Goal: Task Accomplishment & Management: Use online tool/utility

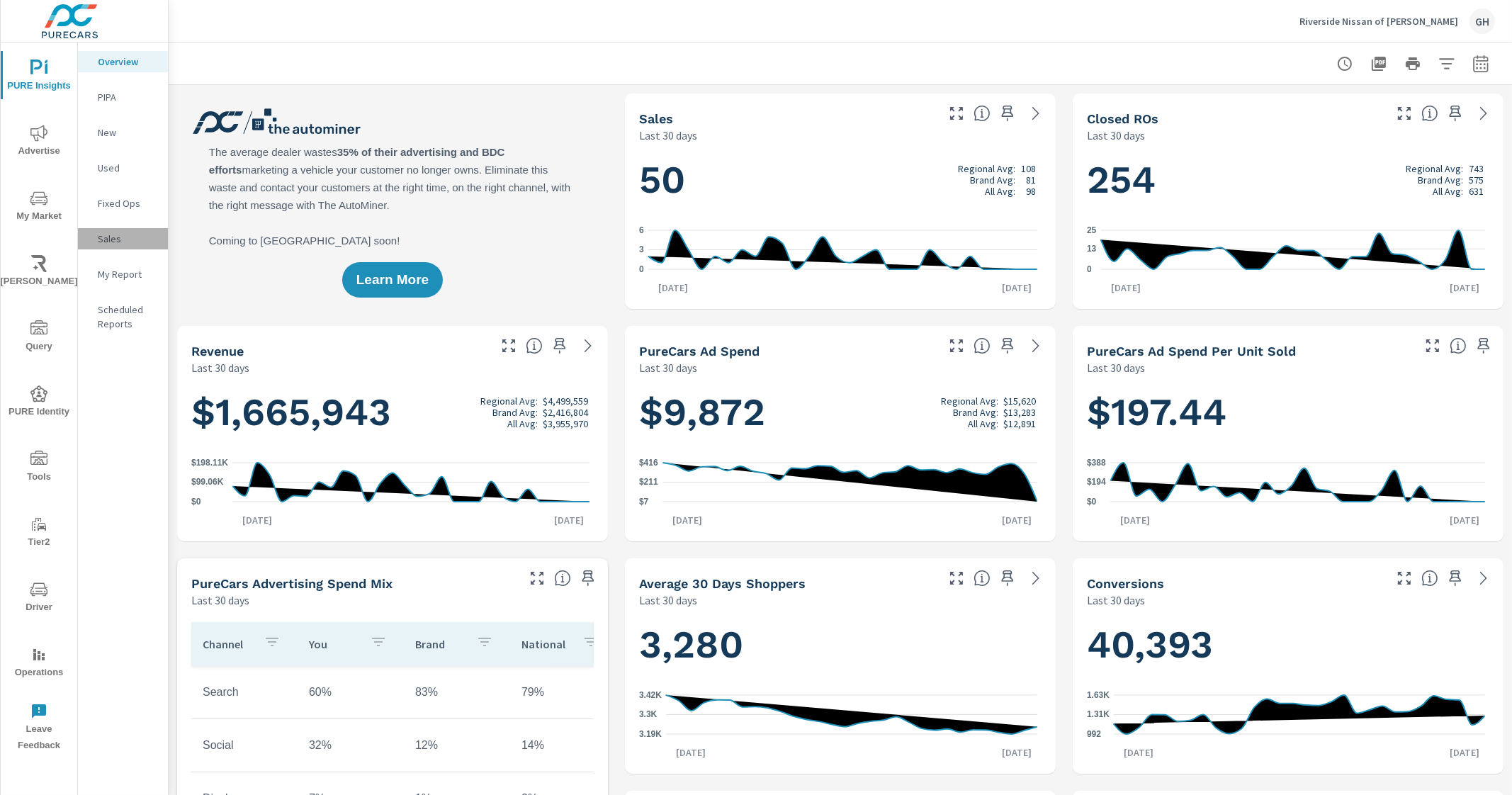
click at [125, 233] on p "Sales" at bounding box center [127, 239] width 59 height 14
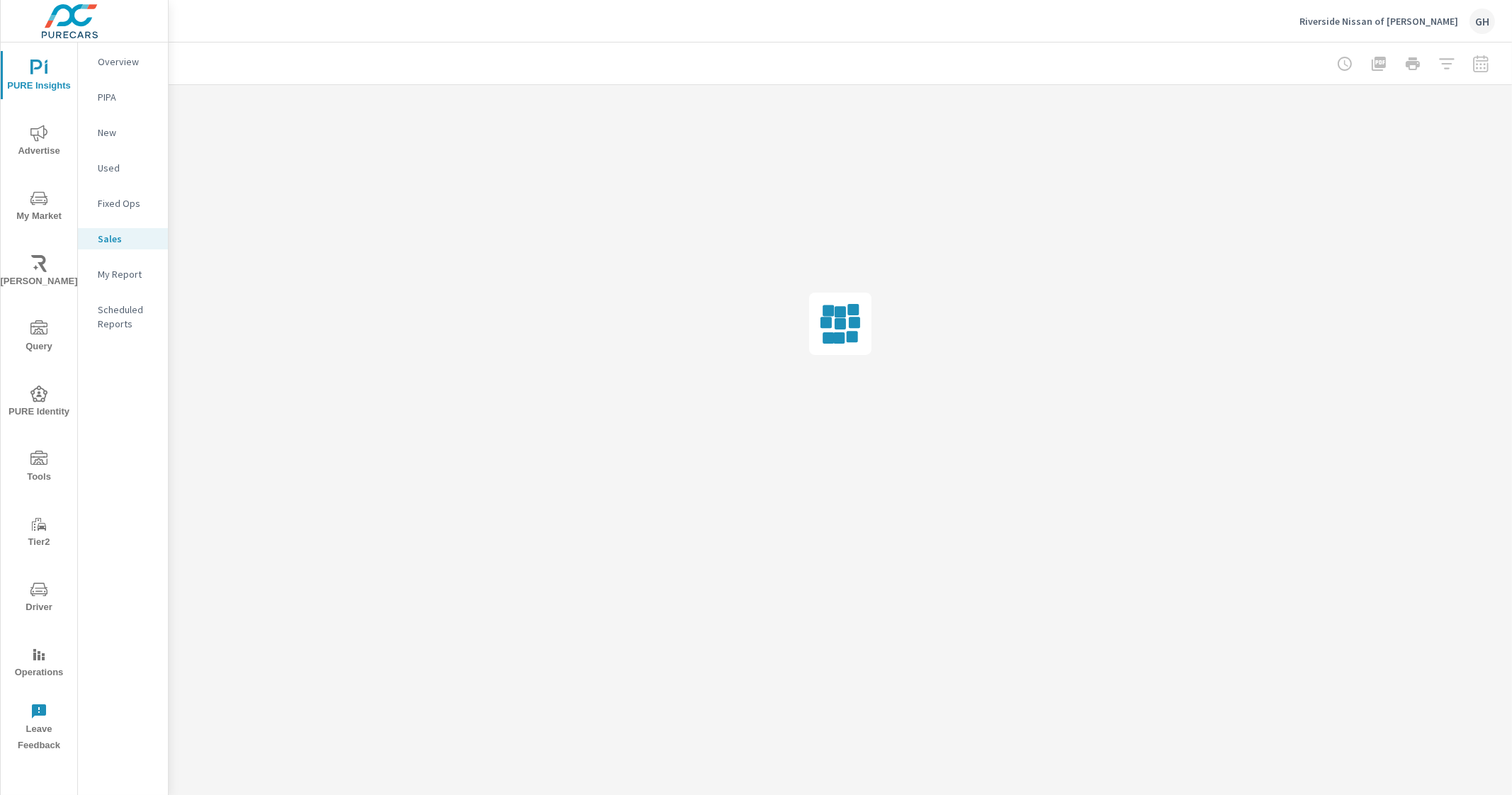
click at [115, 285] on nav "Overview PIPA New Used Fixed Ops Sales My Report Scheduled Reports" at bounding box center [123, 198] width 90 height 312
click at [40, 210] on span "My Market" at bounding box center [38, 207] width 68 height 34
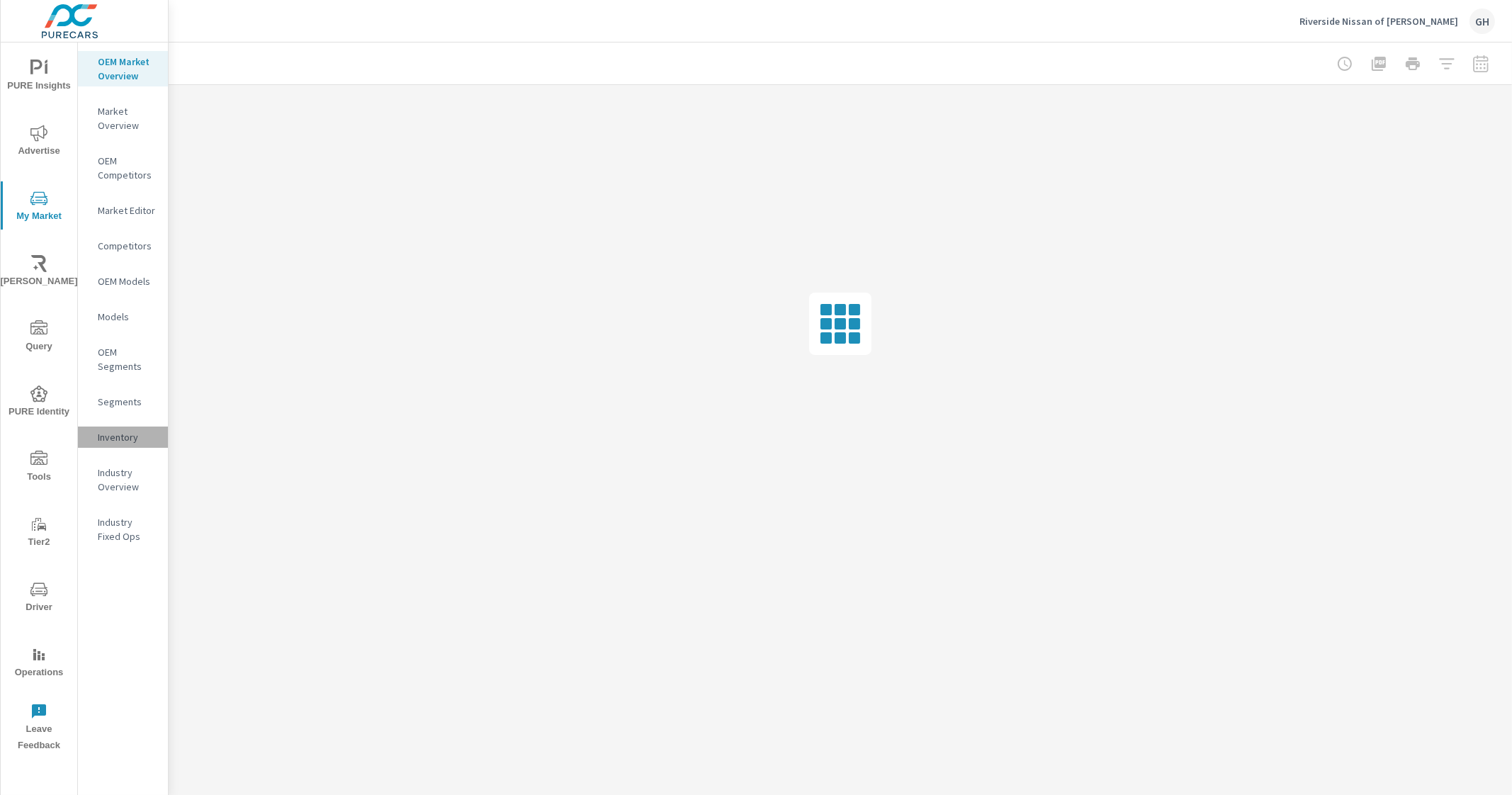
click at [127, 435] on p "Inventory" at bounding box center [127, 437] width 59 height 14
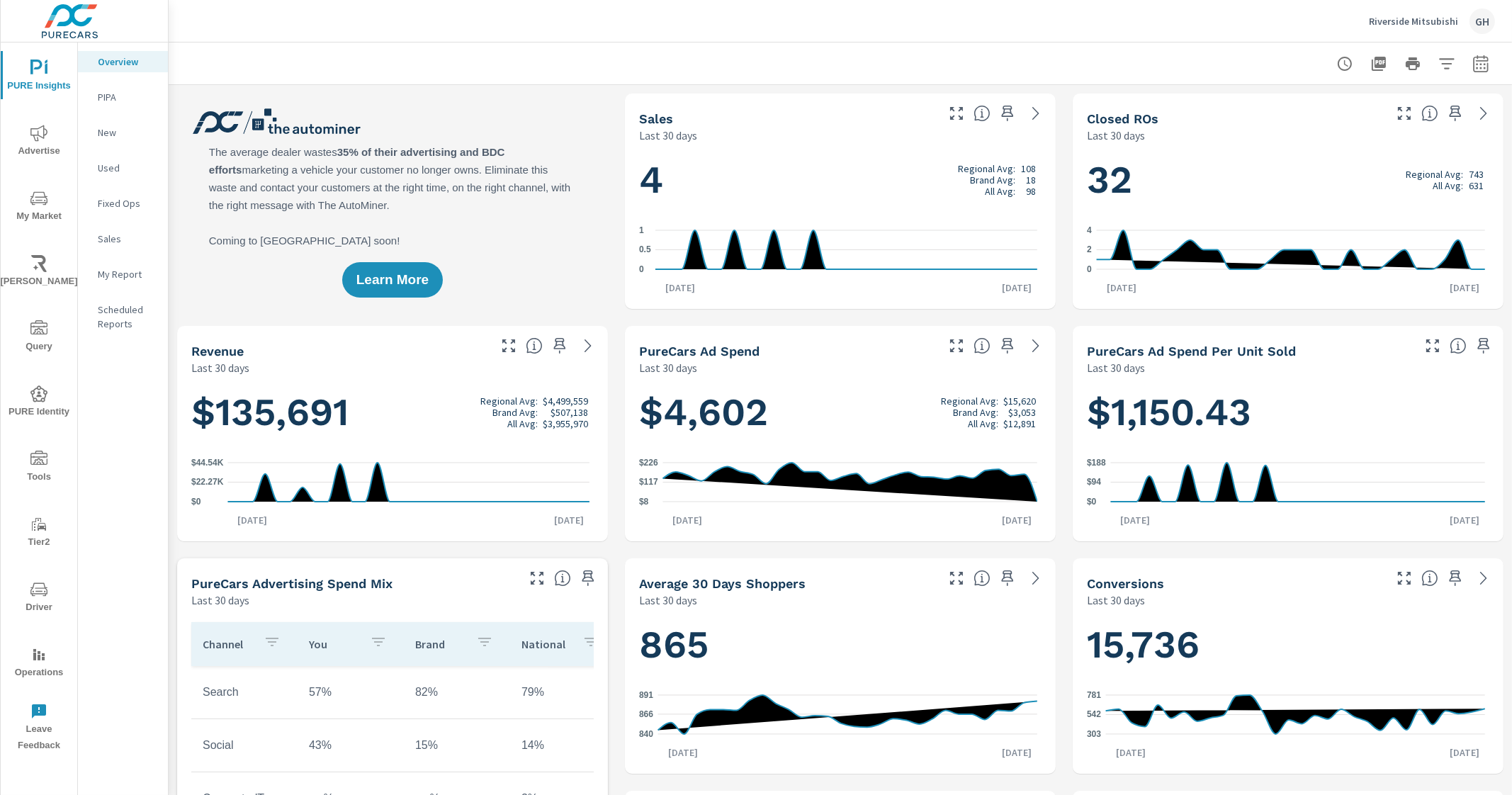
click at [35, 202] on icon "nav menu" at bounding box center [38, 197] width 17 height 14
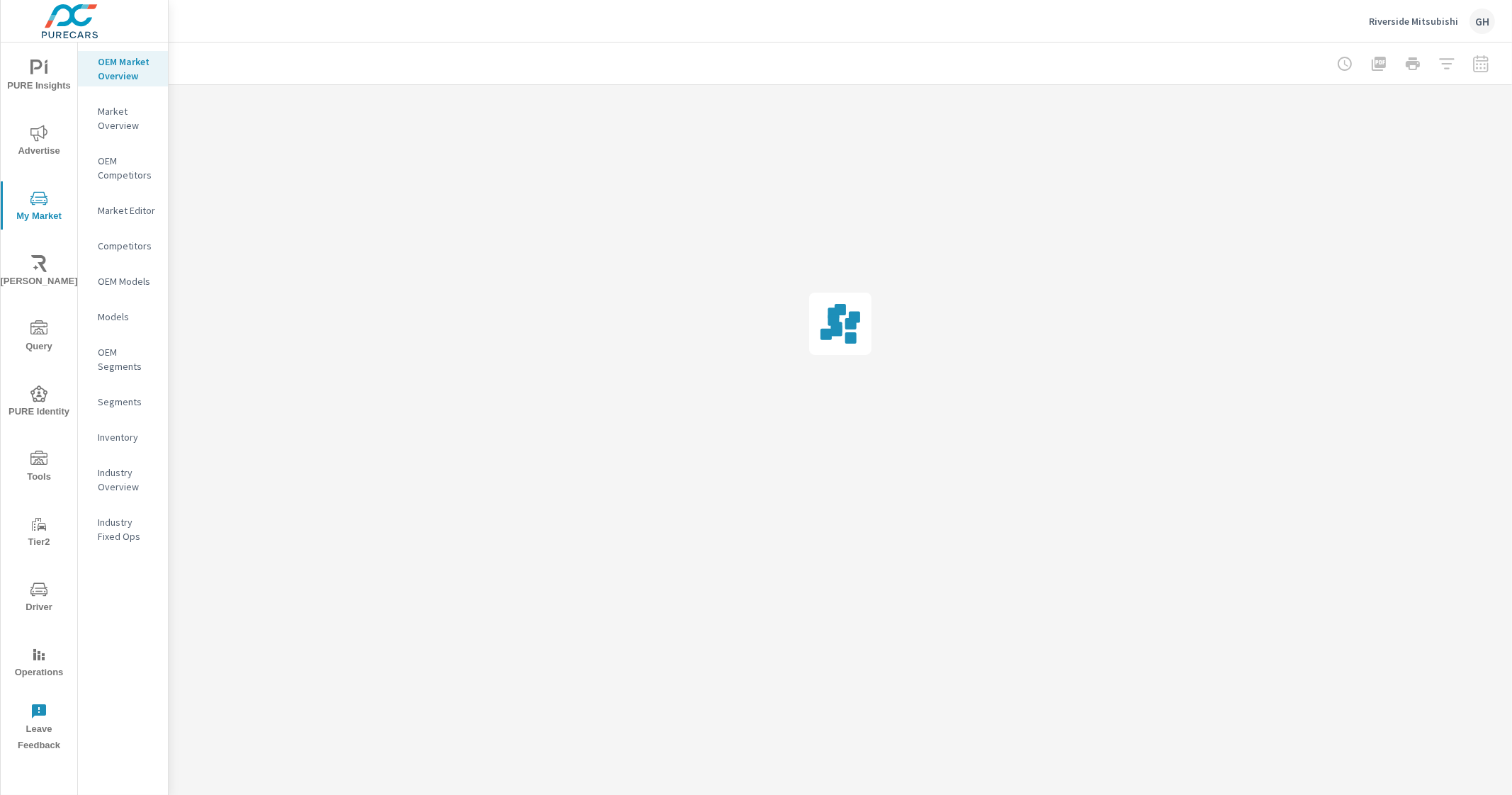
click at [116, 439] on p "Inventory" at bounding box center [127, 437] width 59 height 14
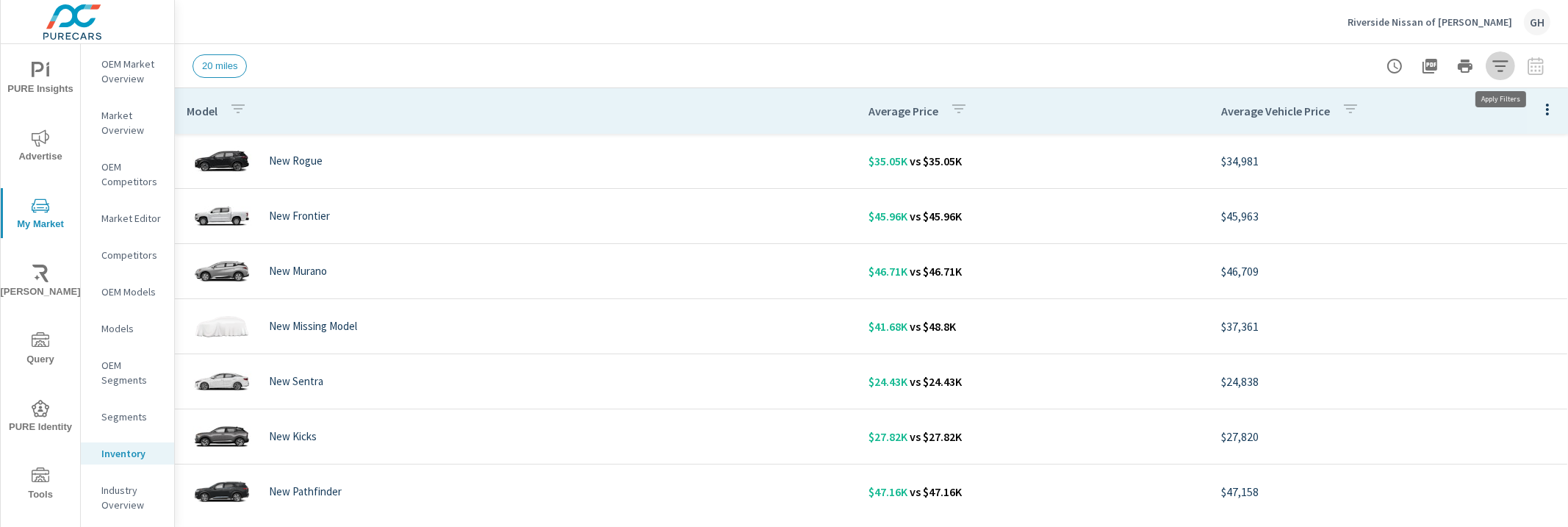
click at [1502, 62] on icon "button" at bounding box center [1500, 65] width 17 height 17
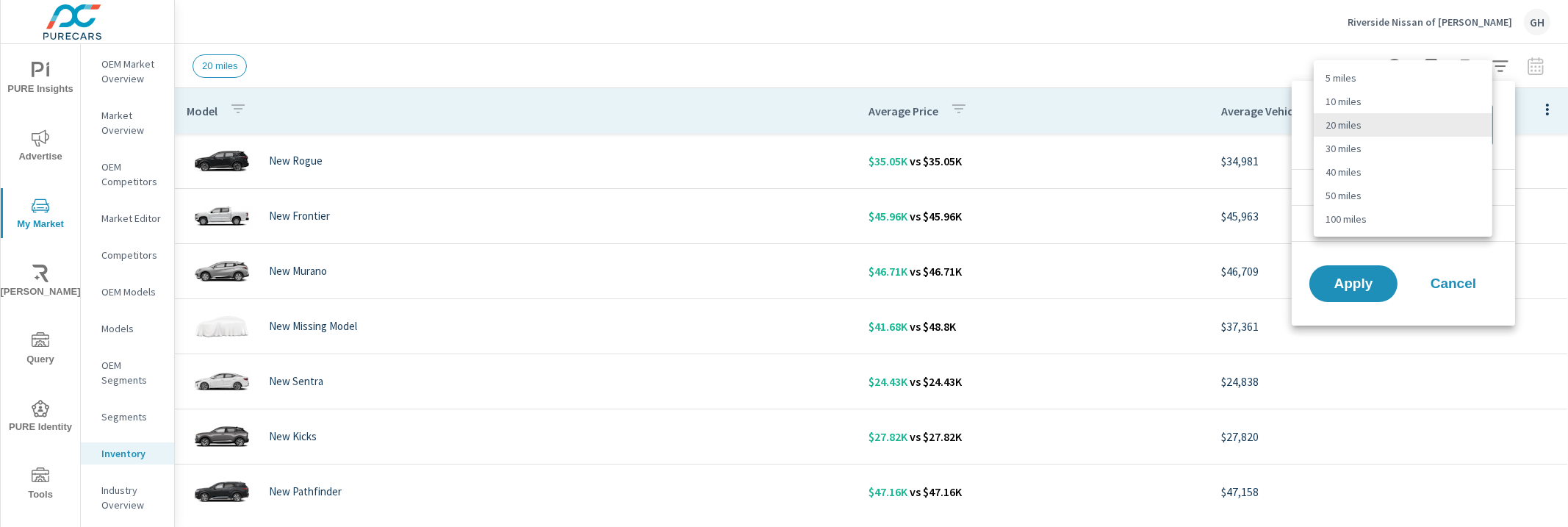
click at [1435, 118] on body "PURE Insights Advertise My Market [PERSON_NAME] Query PURE Identity Tools Tier2…" at bounding box center [784, 264] width 1568 height 527
click at [1387, 152] on li "30 miles" at bounding box center [1403, 148] width 179 height 23
type Distance "30"
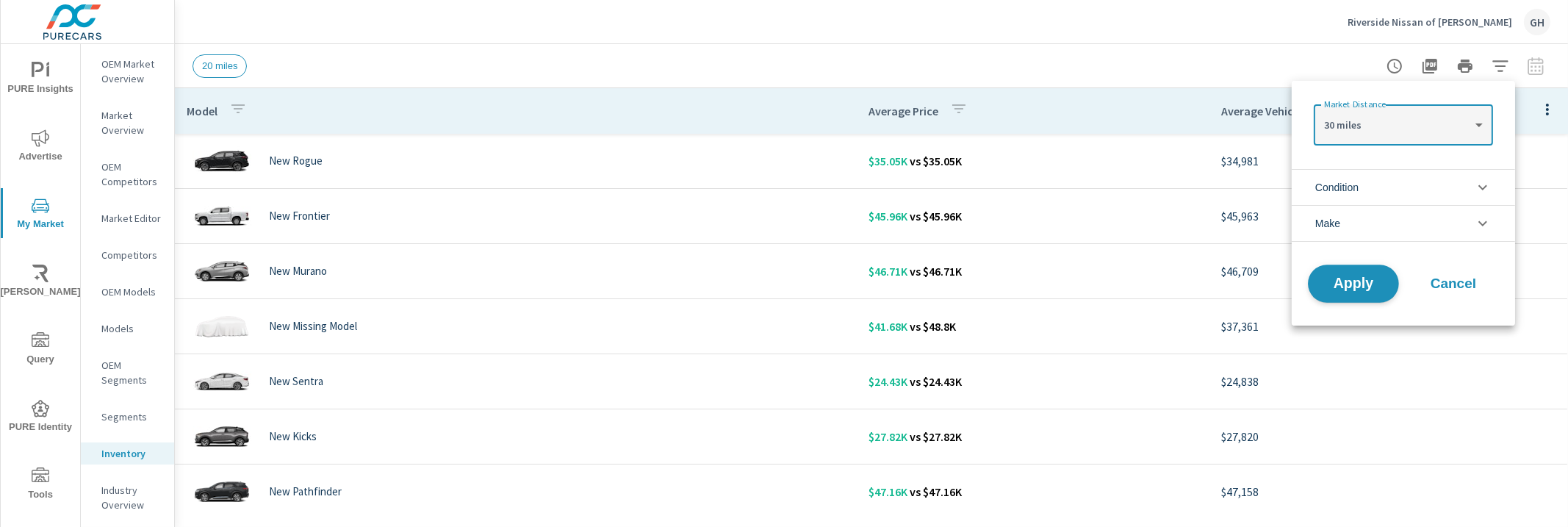
click at [1348, 273] on button "Apply" at bounding box center [1353, 283] width 91 height 38
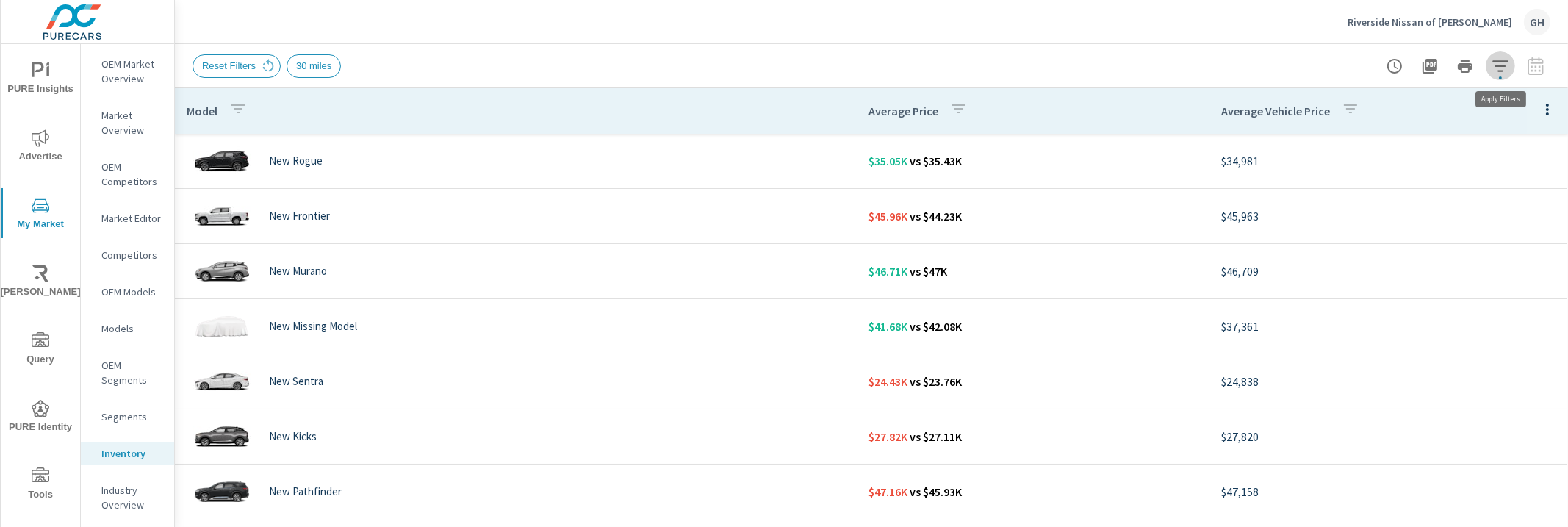
click at [1505, 64] on icon "button" at bounding box center [1500, 65] width 17 height 17
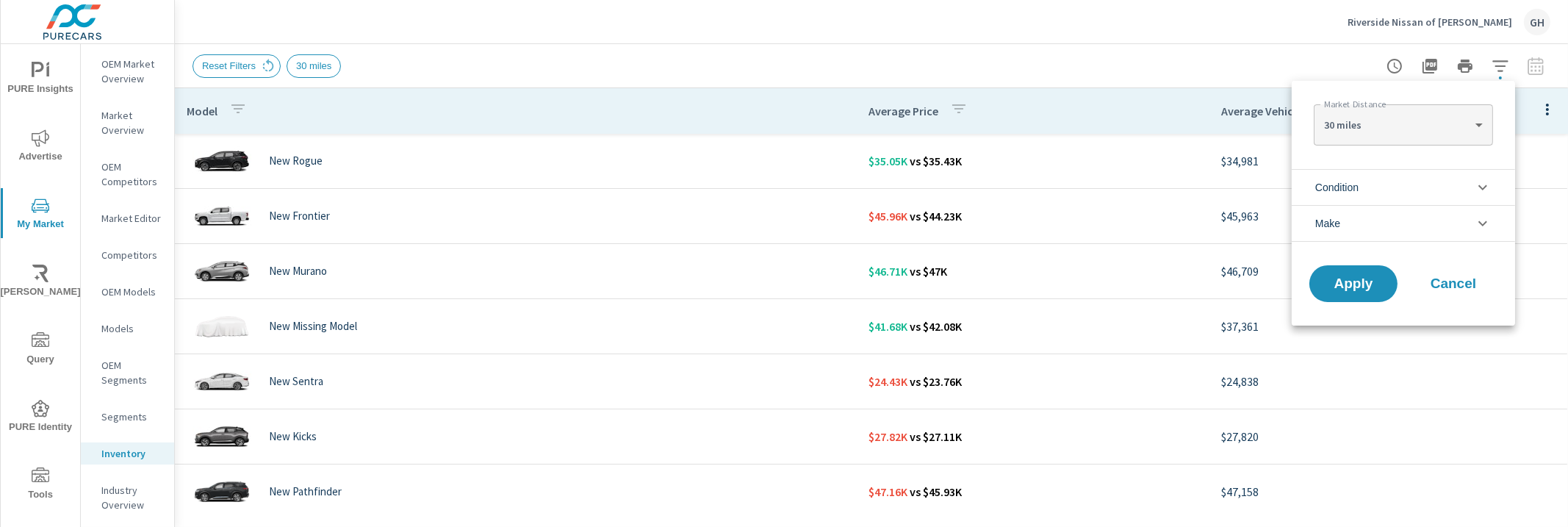
click at [1426, 122] on body "PURE Insights Advertise My Market [PERSON_NAME] Query PURE Identity Tools Tier2…" at bounding box center [784, 264] width 1568 height 527
click at [1392, 166] on li "50 miles" at bounding box center [1403, 172] width 179 height 23
type Distance "50"
click at [1348, 286] on span "Apply" at bounding box center [1353, 283] width 60 height 14
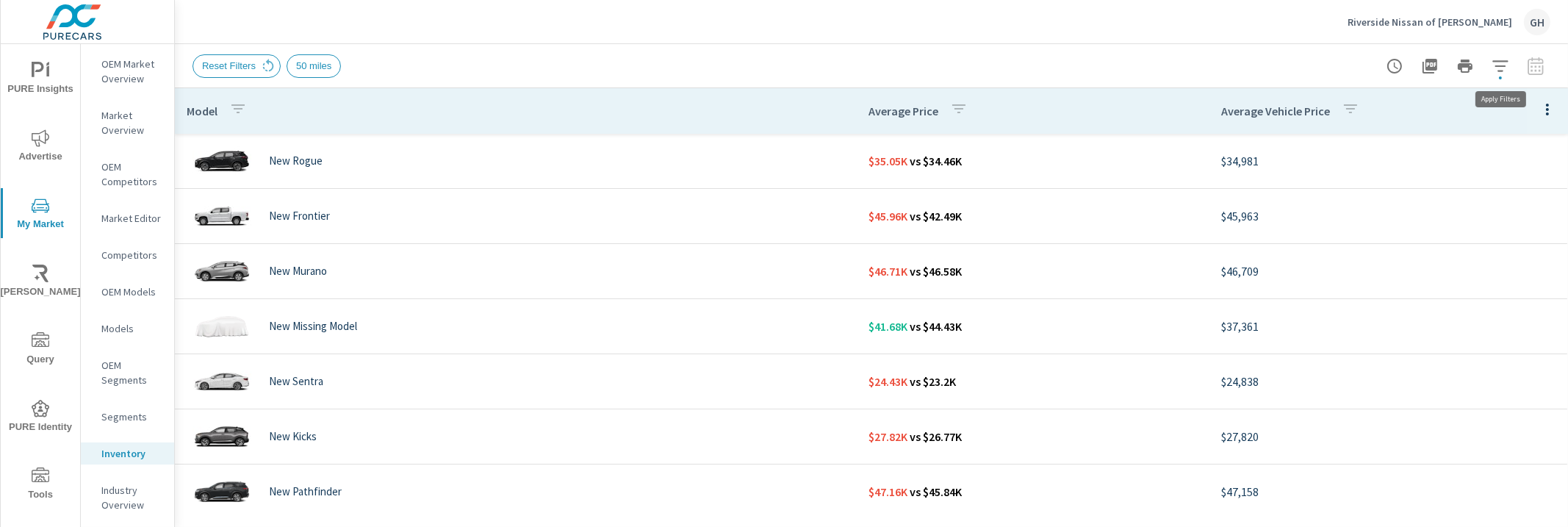
click at [1501, 64] on icon "button" at bounding box center [1500, 65] width 17 height 17
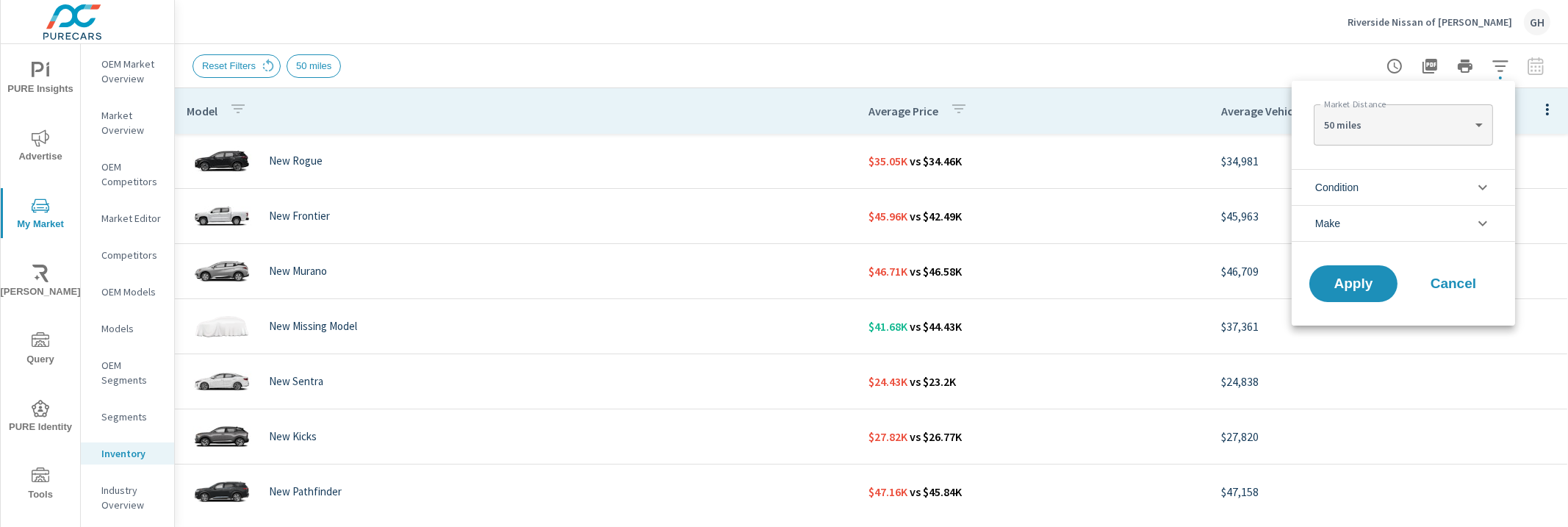
click at [1403, 120] on body "PURE Insights Advertise My Market [PERSON_NAME] Query PURE Identity Tools Tier2…" at bounding box center [784, 264] width 1568 height 527
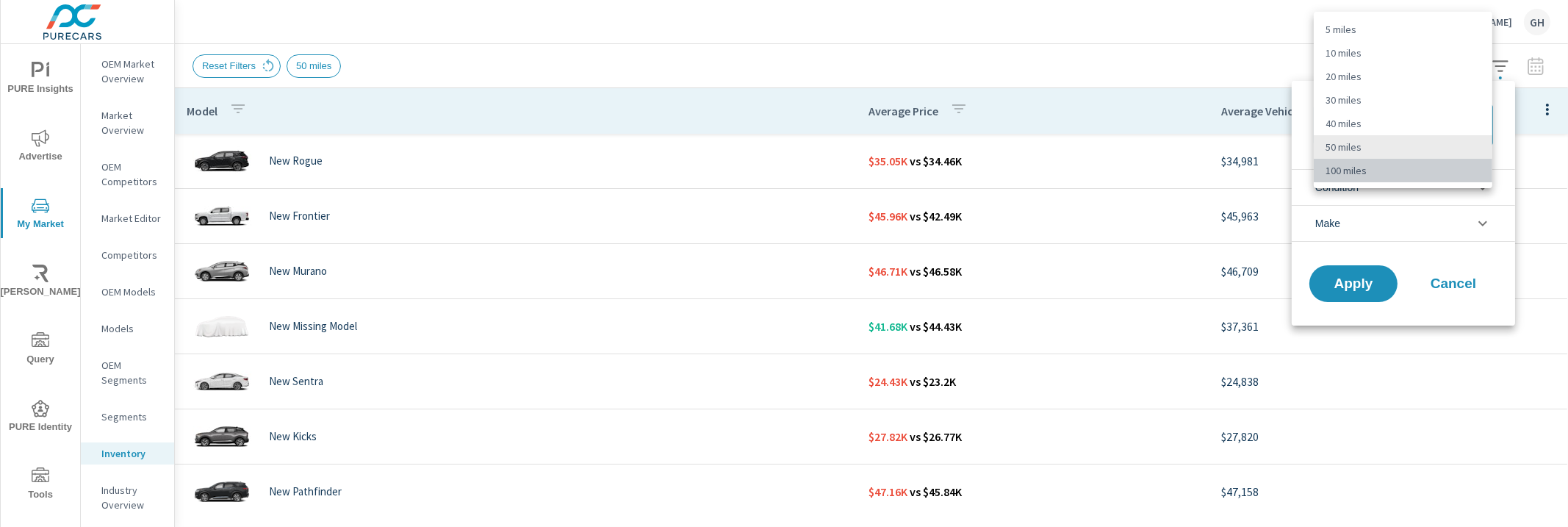
click at [1374, 163] on li "100 miles" at bounding box center [1403, 171] width 179 height 23
type Distance "100"
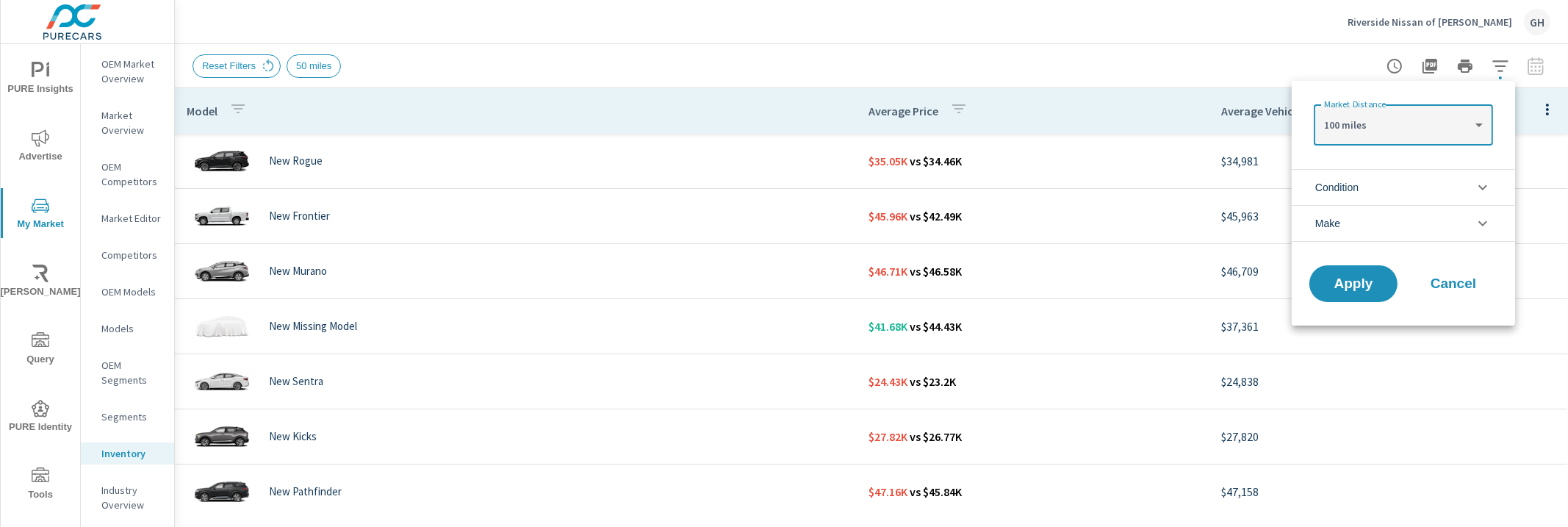
drag, startPoint x: 1347, startPoint y: 285, endPoint x: 1335, endPoint y: 310, distance: 27.7
click at [1347, 287] on span "Apply" at bounding box center [1353, 283] width 59 height 13
